Goal: Transaction & Acquisition: Purchase product/service

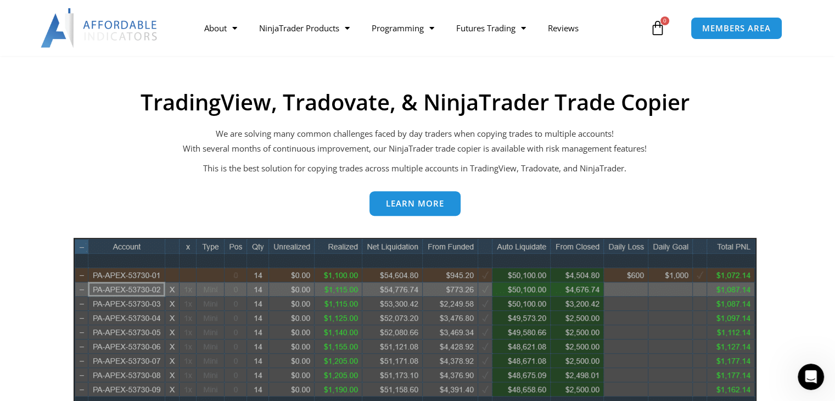
scroll to position [494, 0]
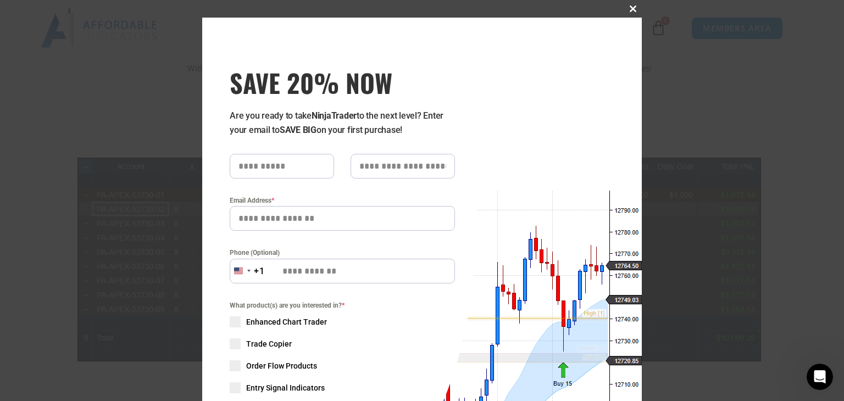
click at [626, 8] on span at bounding box center [633, 8] width 18 height 7
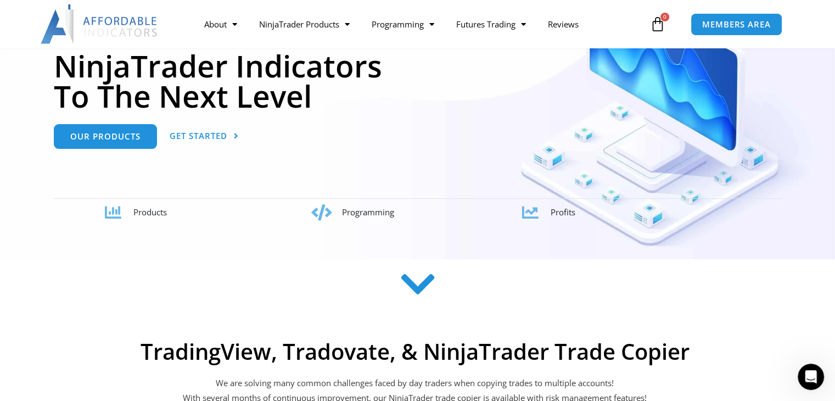
scroll to position [0, 0]
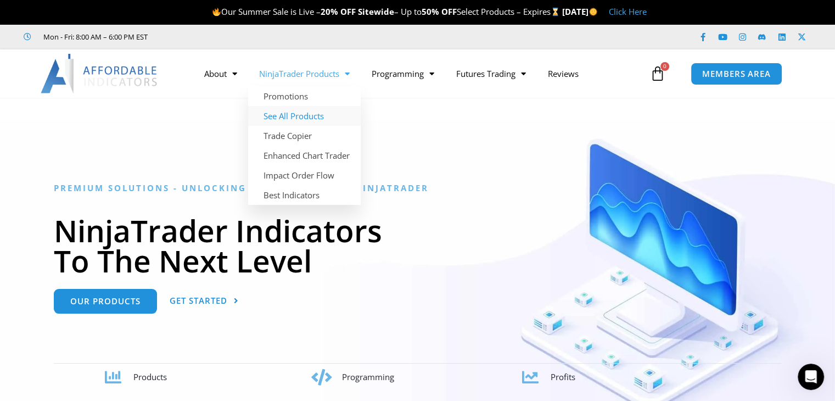
click at [297, 112] on link "See All Products" at bounding box center [304, 116] width 113 height 20
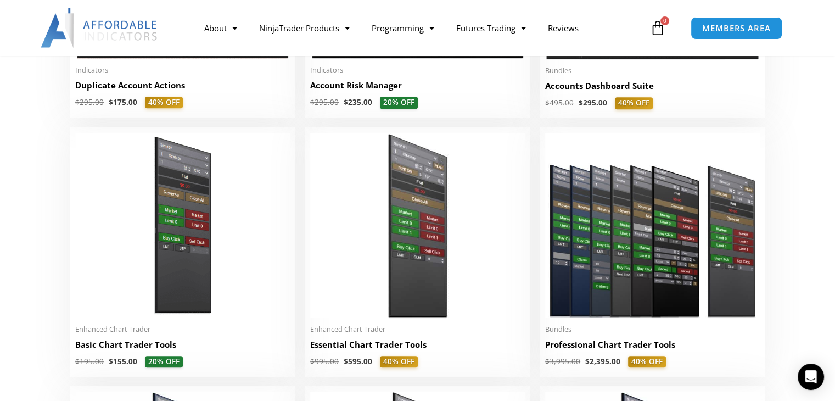
scroll to position [165, 0]
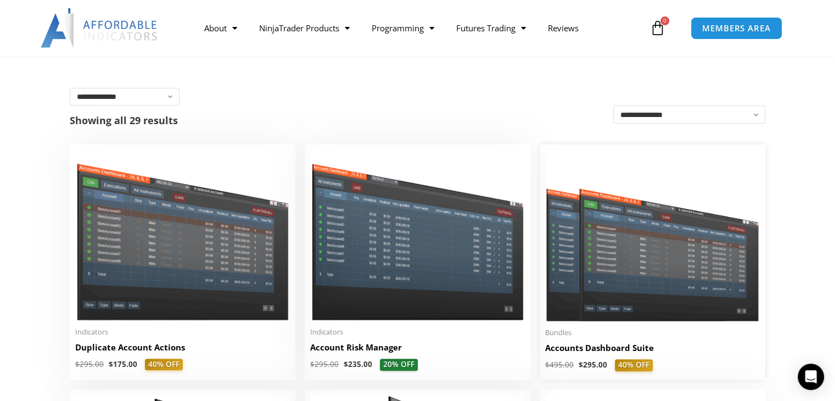
click at [625, 270] on img at bounding box center [652, 235] width 215 height 171
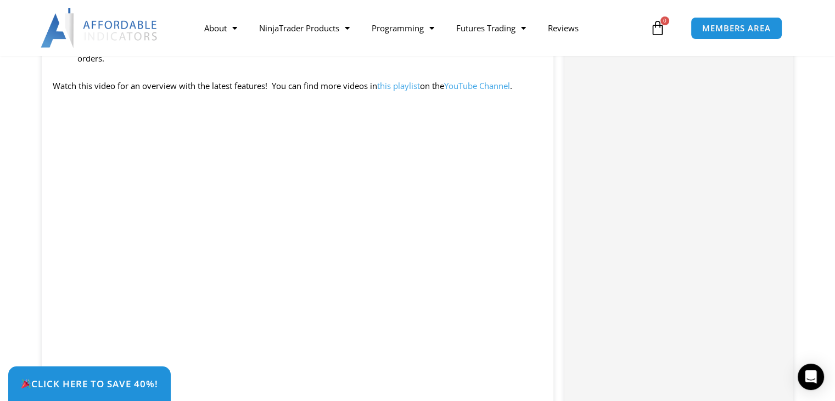
scroll to position [1208, 0]
